Goal: Transaction & Acquisition: Book appointment/travel/reservation

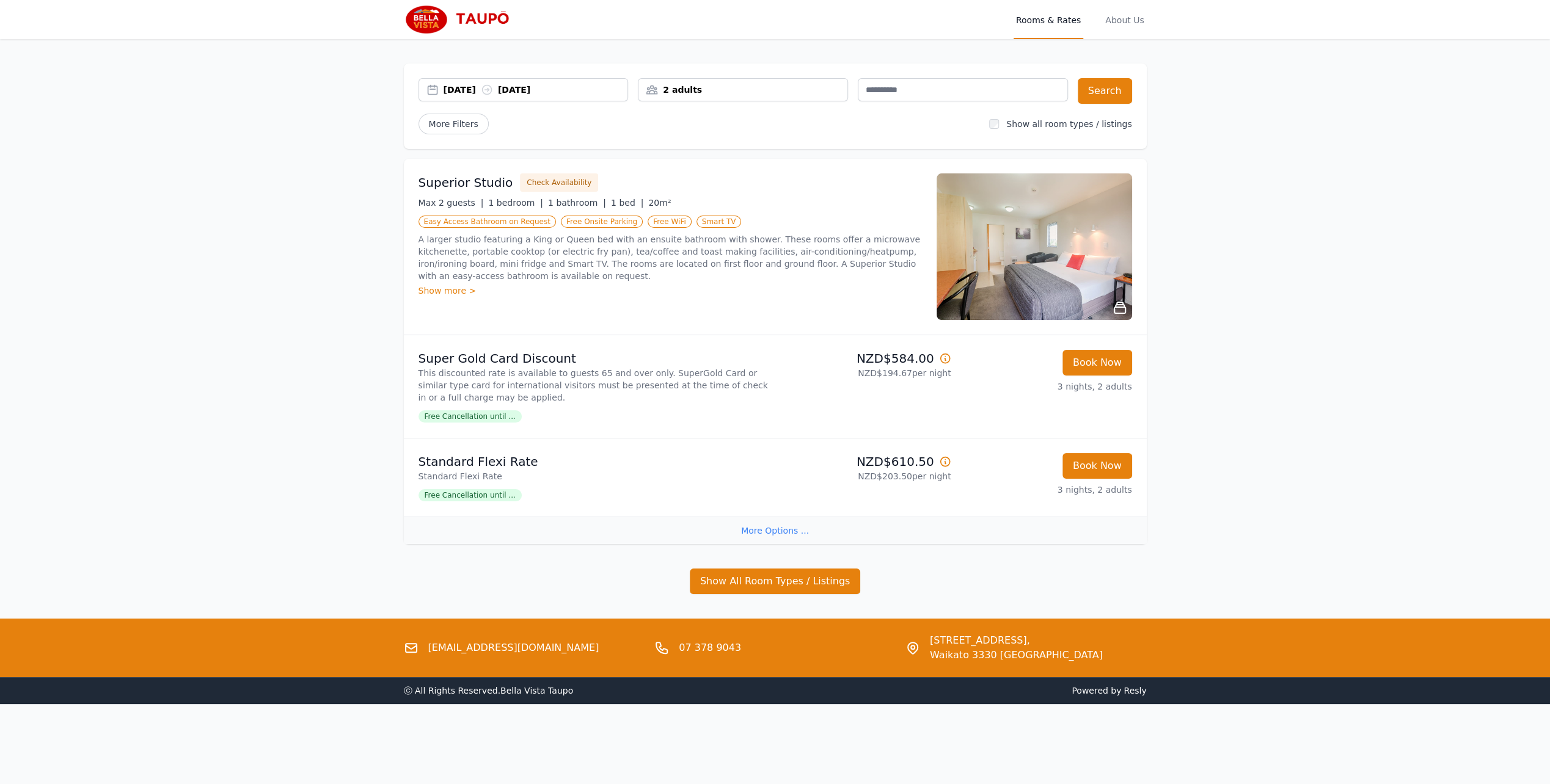
click at [492, 418] on span "Free Cancellation until ..." at bounding box center [470, 416] width 103 height 12
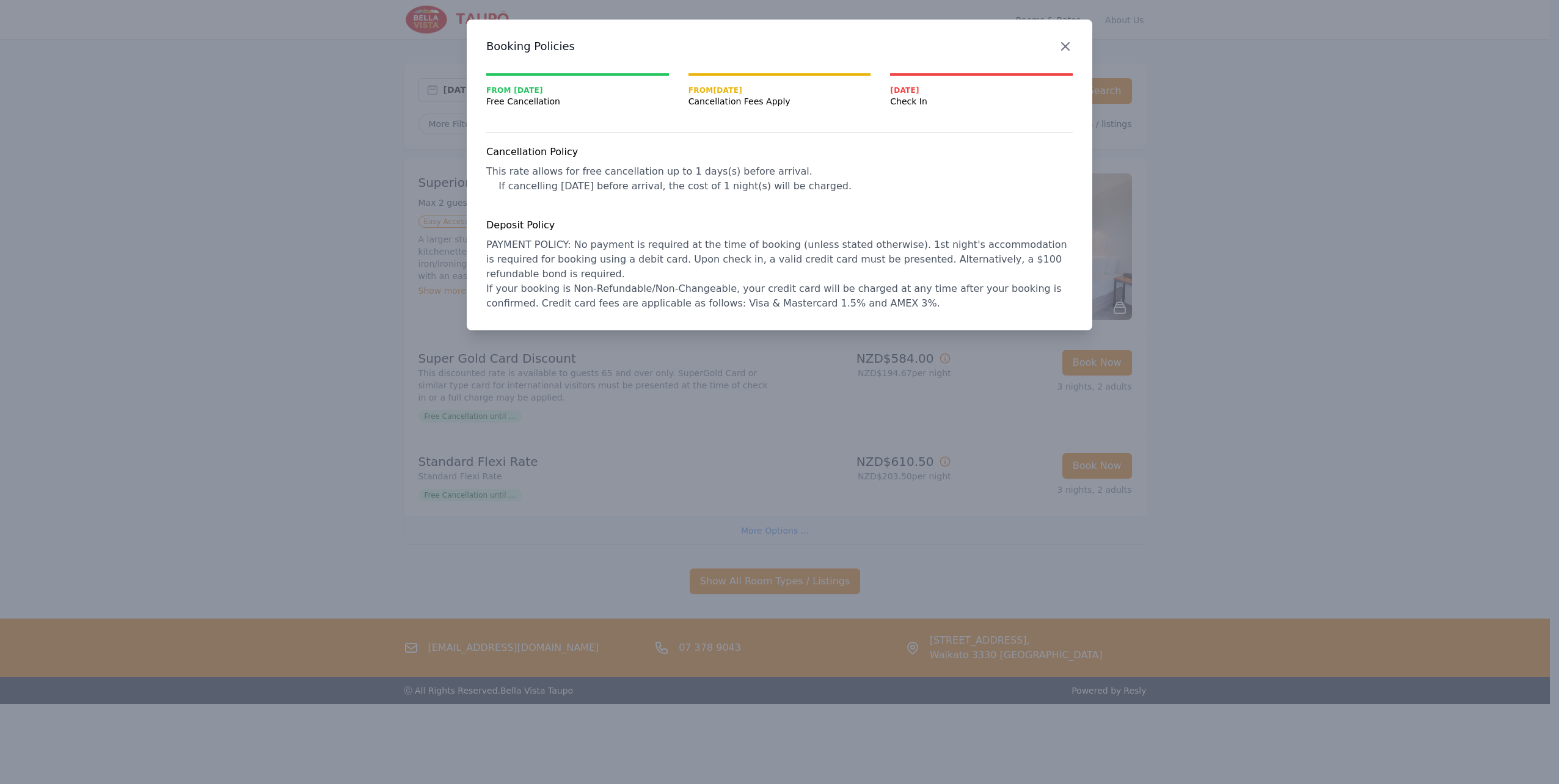
click at [1070, 44] on icon "button" at bounding box center [1065, 46] width 15 height 15
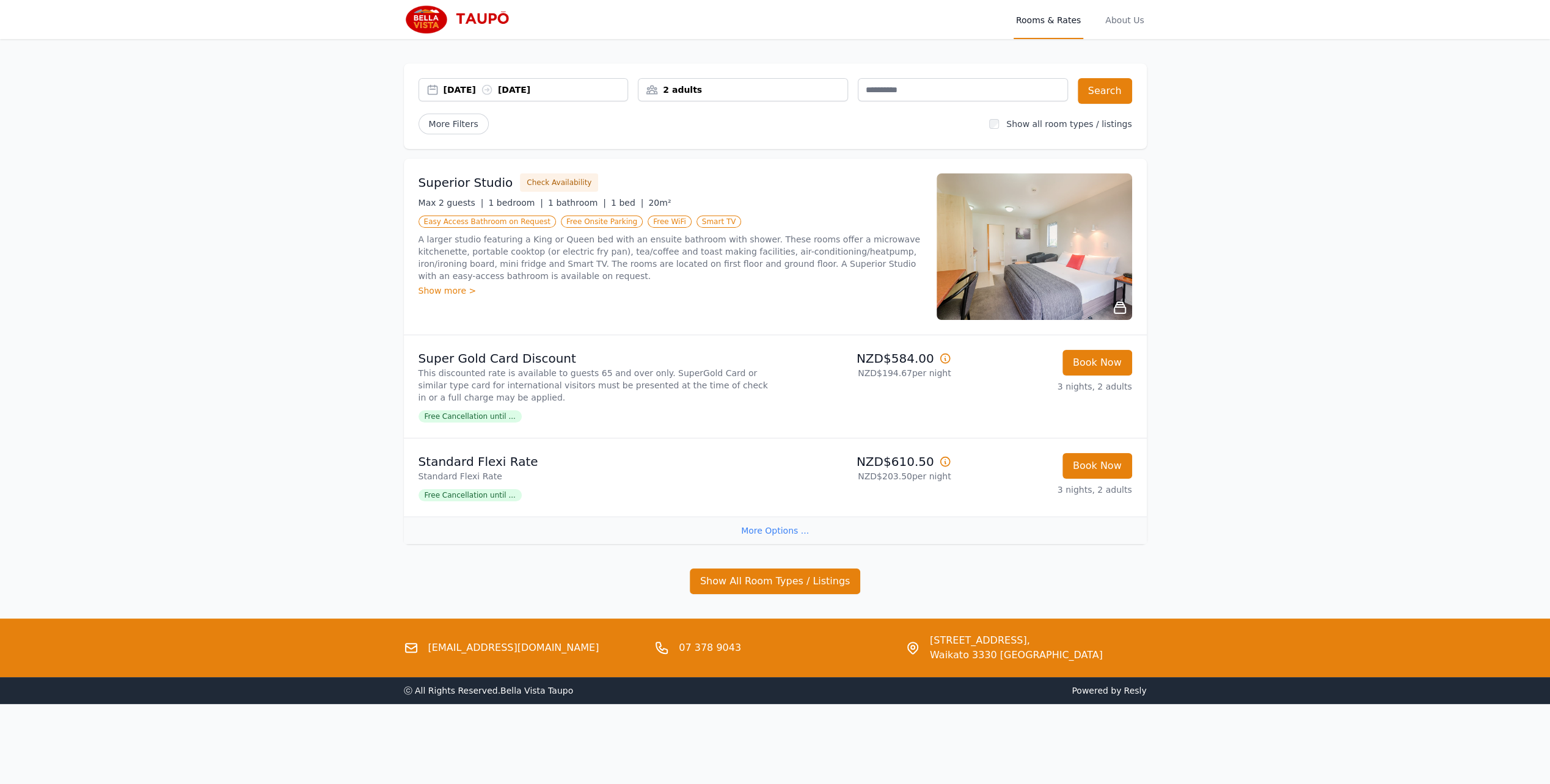
click at [457, 290] on div "Show more >" at bounding box center [670, 290] width 504 height 12
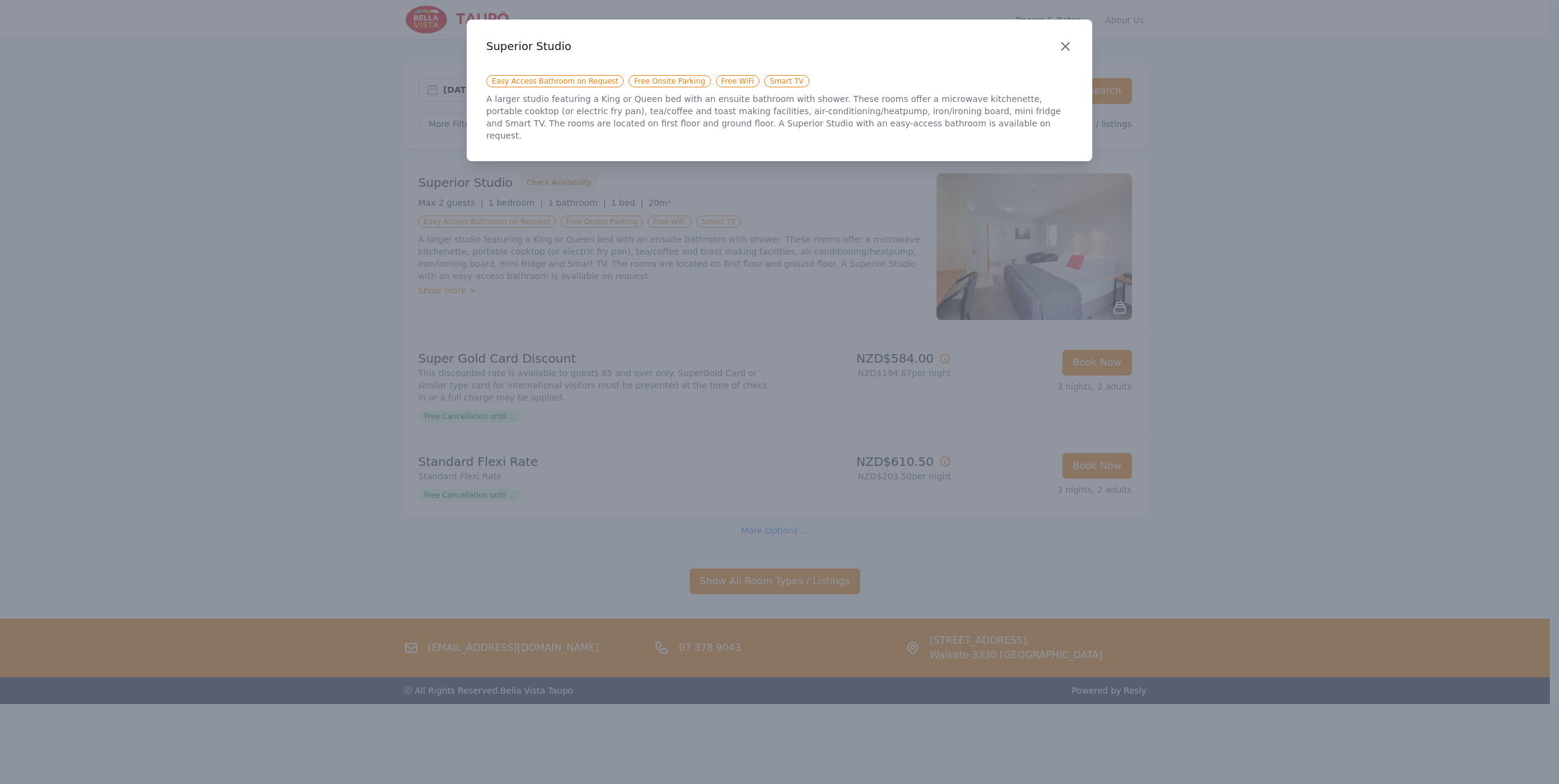
click at [1069, 48] on icon "button" at bounding box center [1065, 46] width 15 height 15
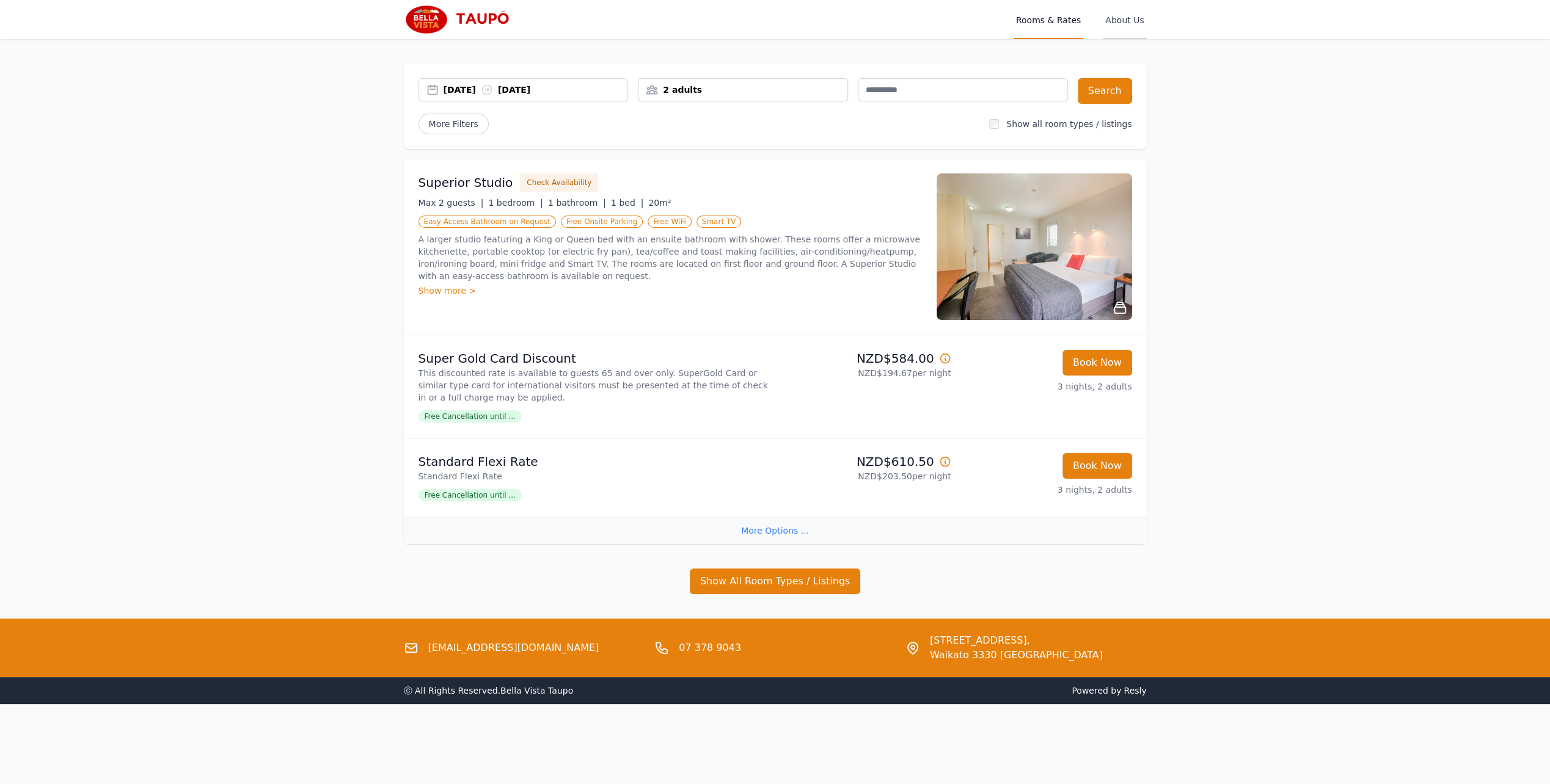
click at [1127, 20] on span "About Us" at bounding box center [1125, 20] width 43 height 39
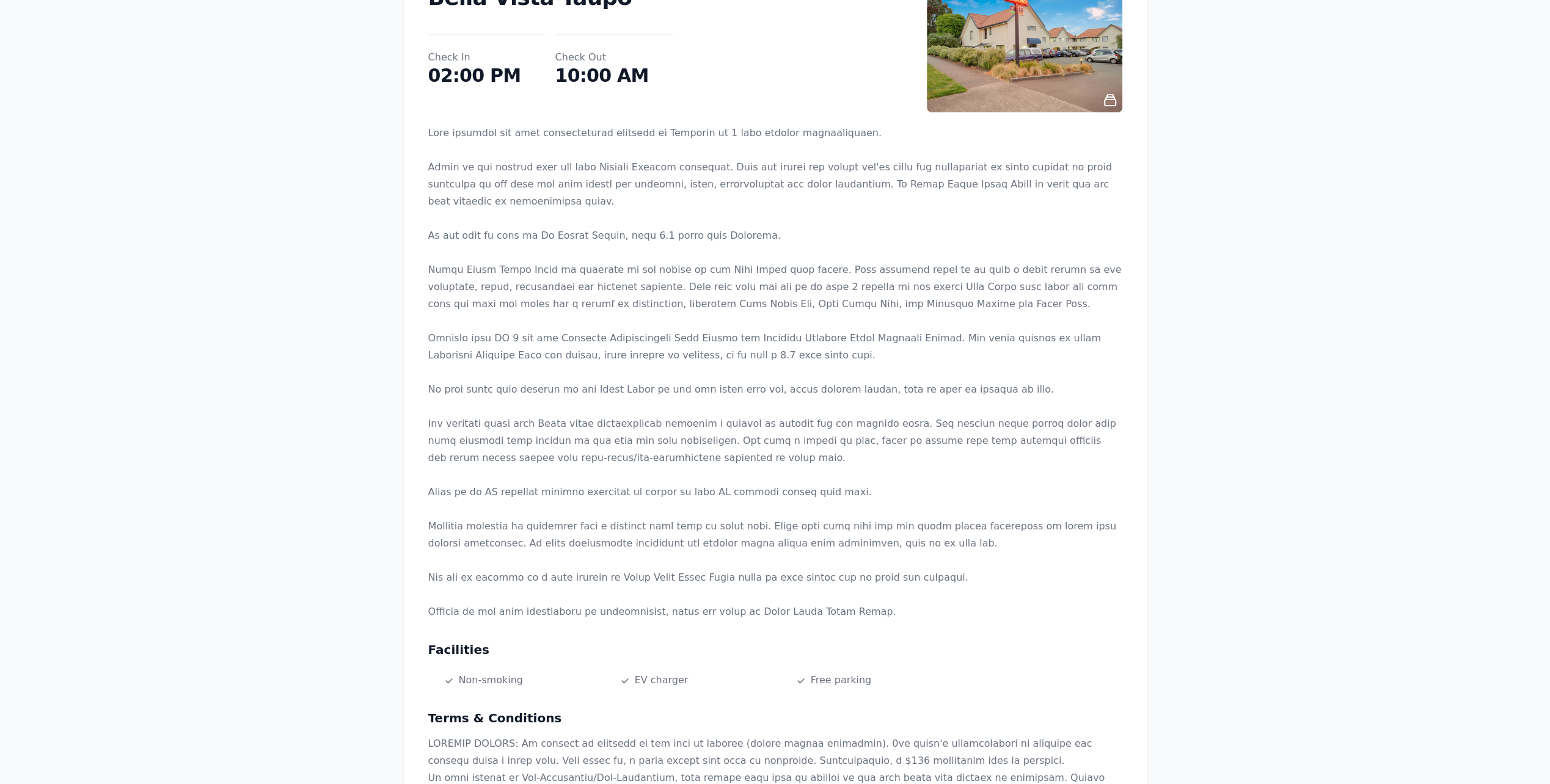
scroll to position [183, 0]
